Goal: Find specific page/section: Find specific page/section

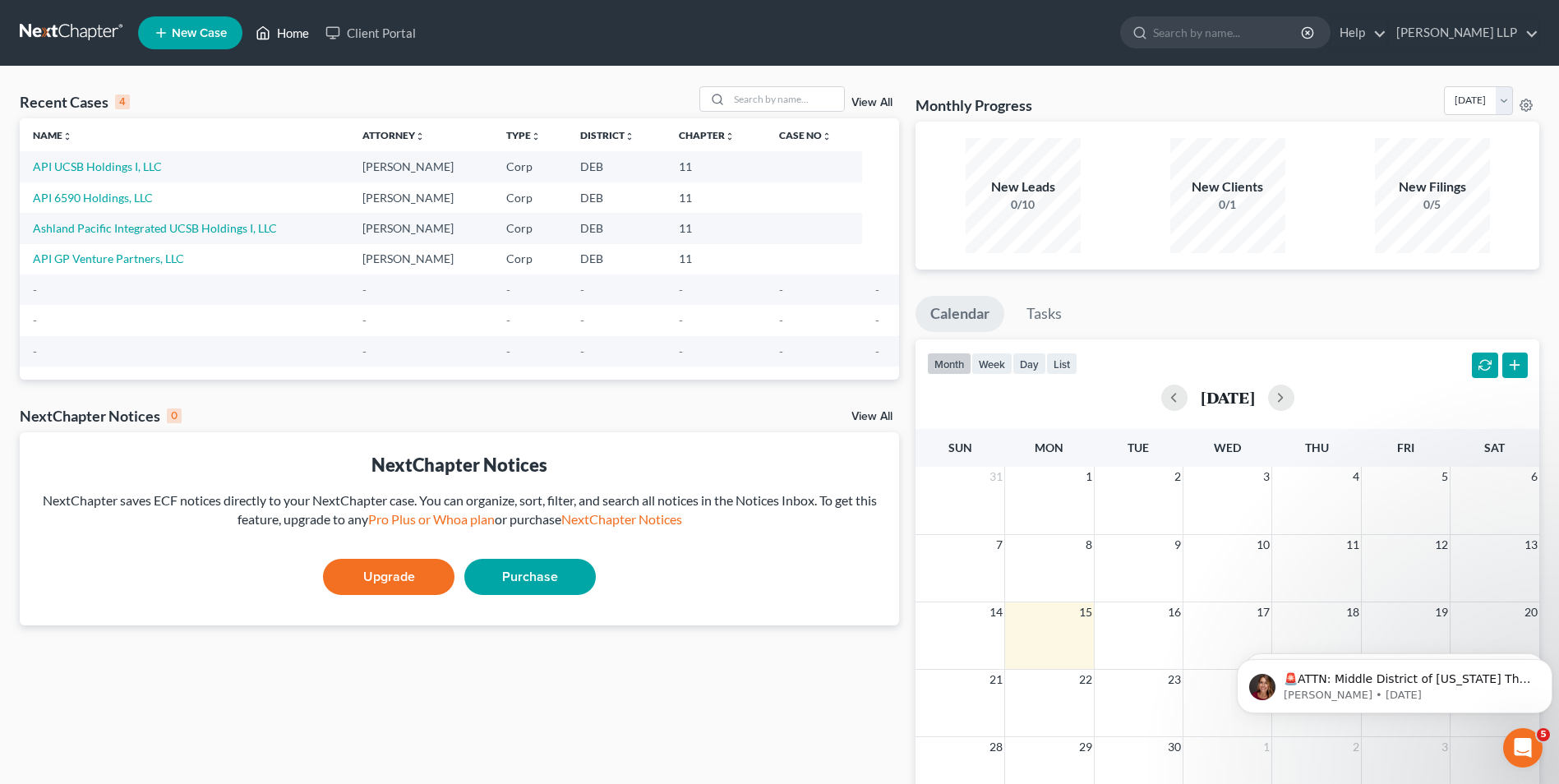
click at [289, 37] on link "Home" at bounding box center [282, 33] width 70 height 29
click at [111, 168] on link "API UCSB Holdings I, LLC" at bounding box center [97, 166] width 129 height 14
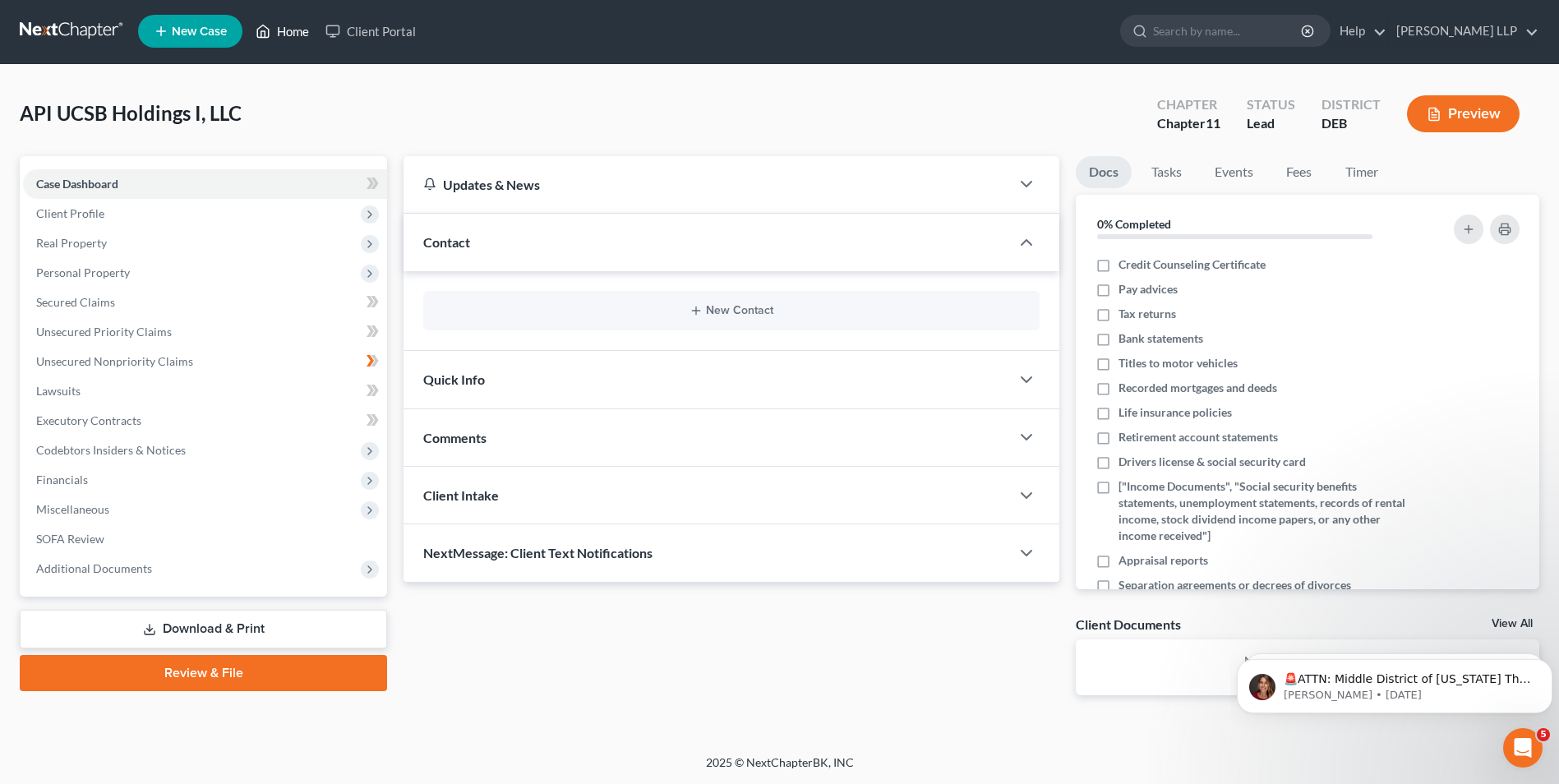
click at [290, 31] on link "Home" at bounding box center [282, 31] width 70 height 29
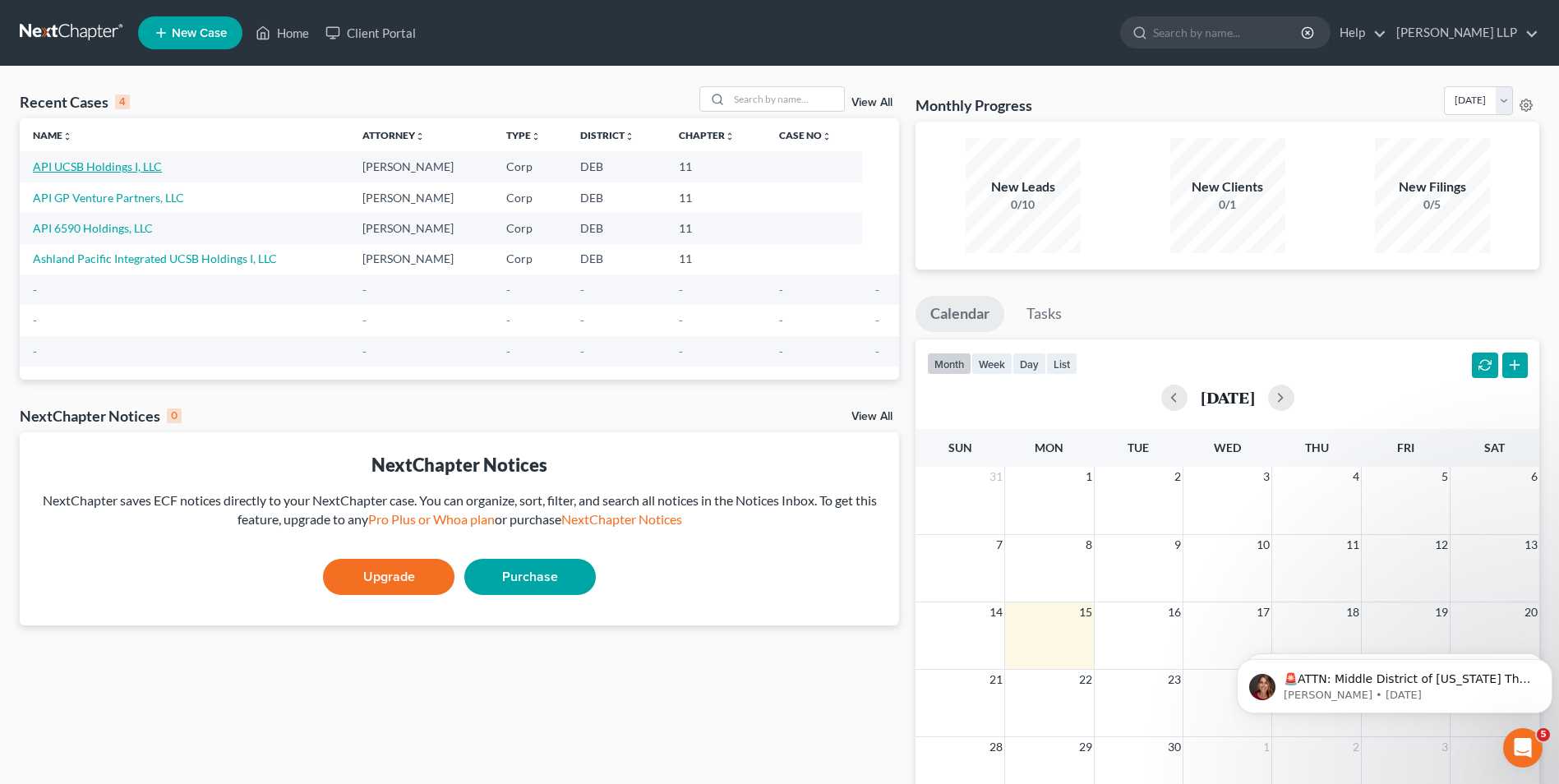
click at [102, 170] on link "API UCSB Holdings I, LLC" at bounding box center [97, 166] width 129 height 14
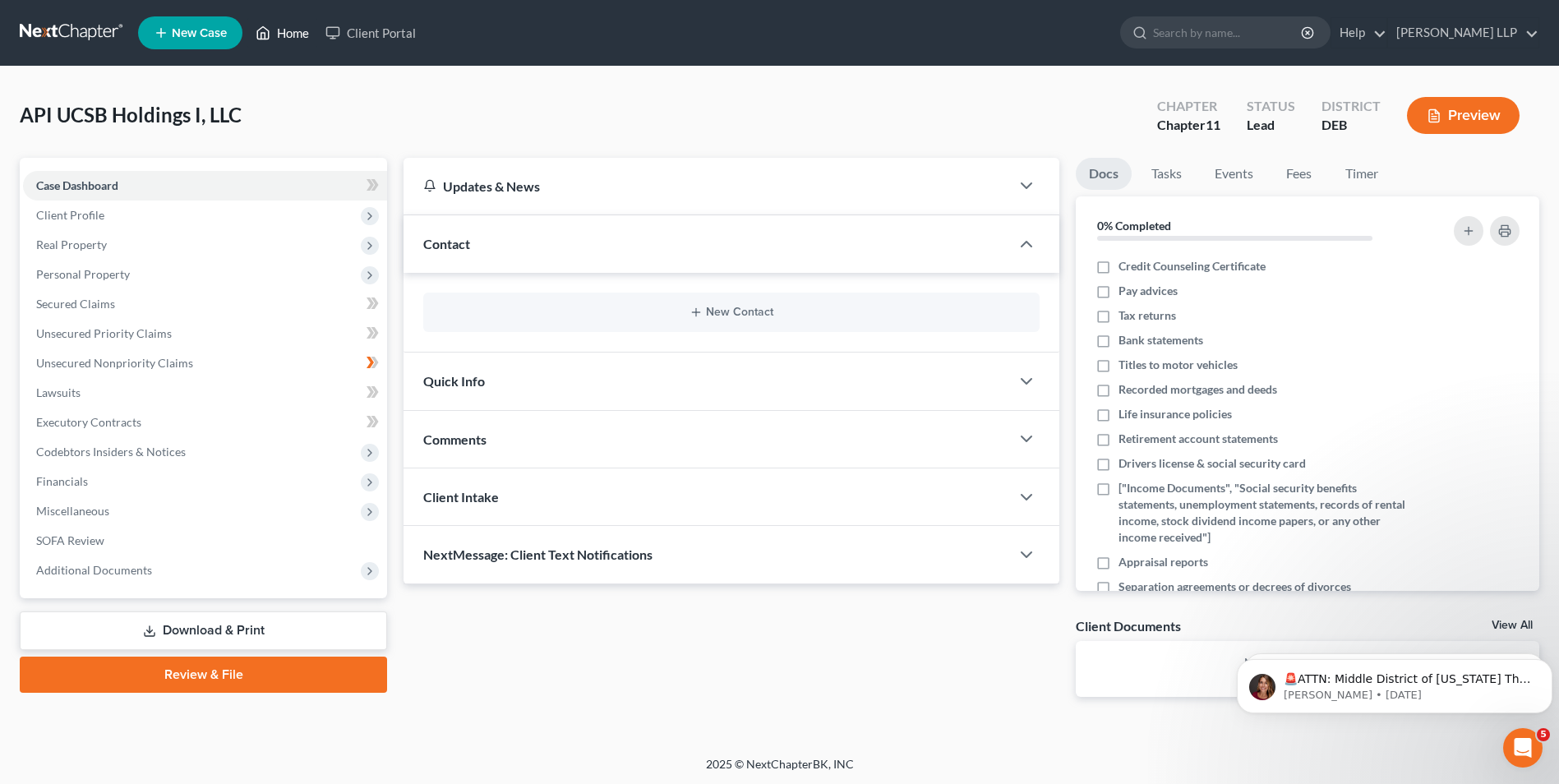
click at [306, 36] on link "Home" at bounding box center [282, 33] width 70 height 29
